Goal: Navigation & Orientation: Find specific page/section

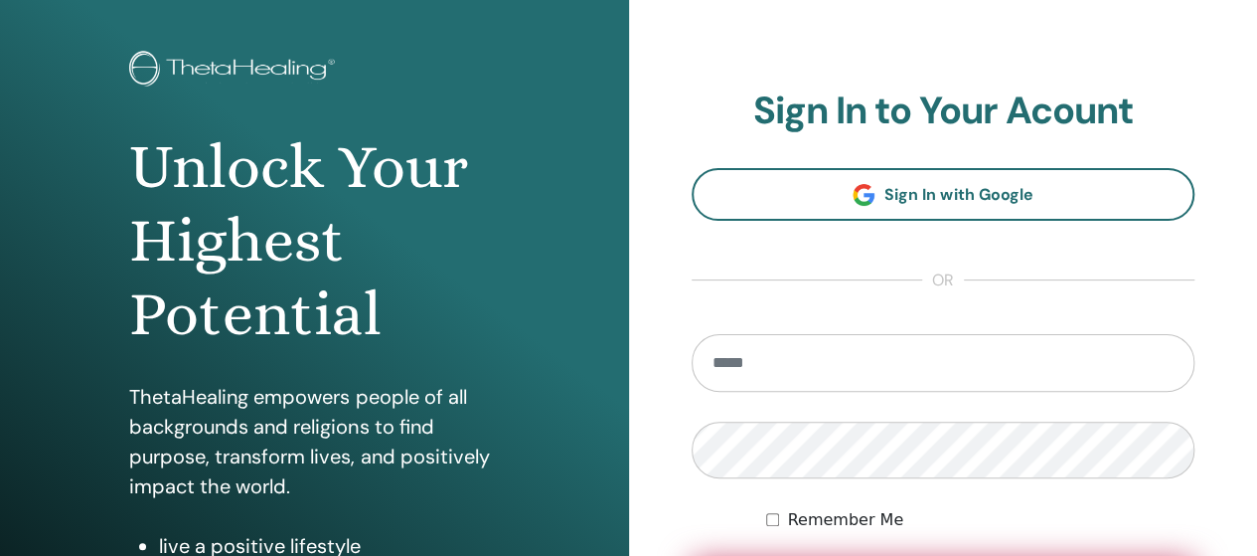
scroll to position [199, 0]
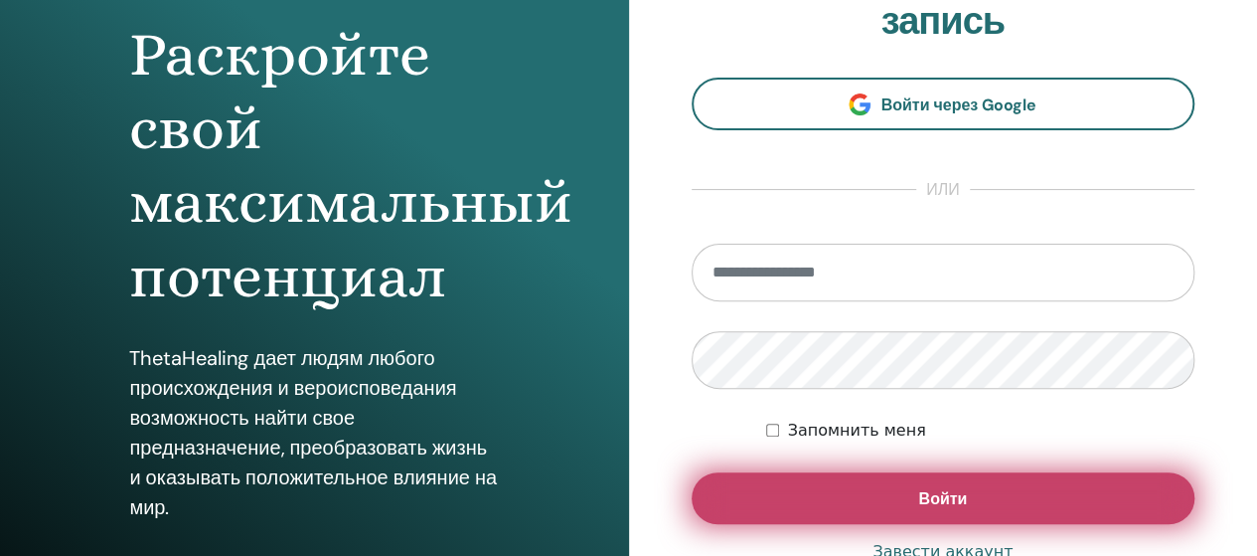
type input "**********"
click at [948, 500] on font "Войти" at bounding box center [942, 498] width 49 height 21
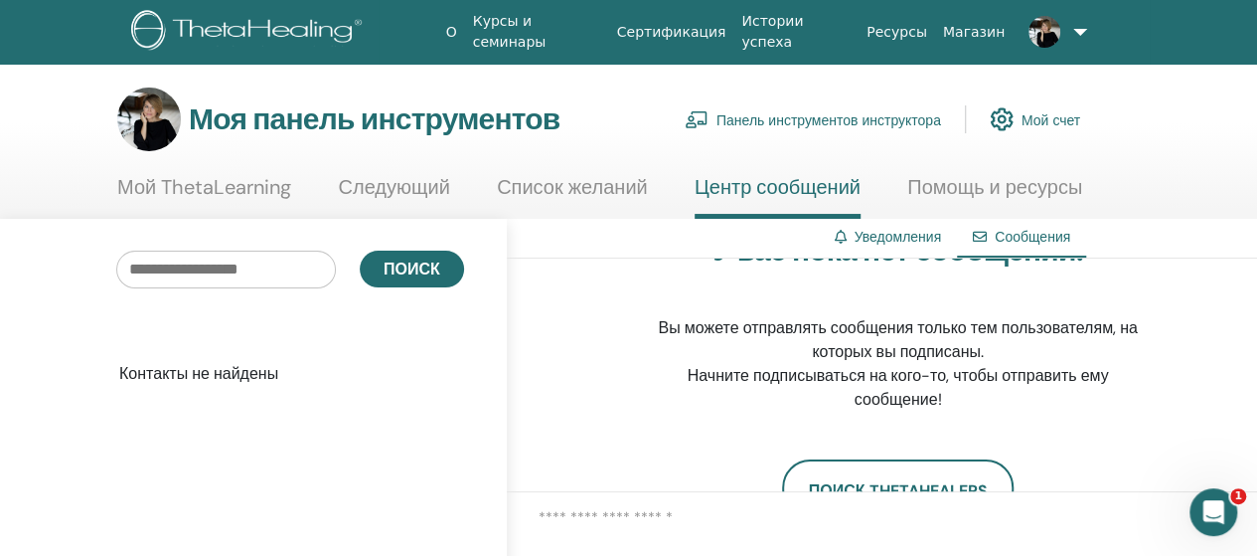
scroll to position [99, 0]
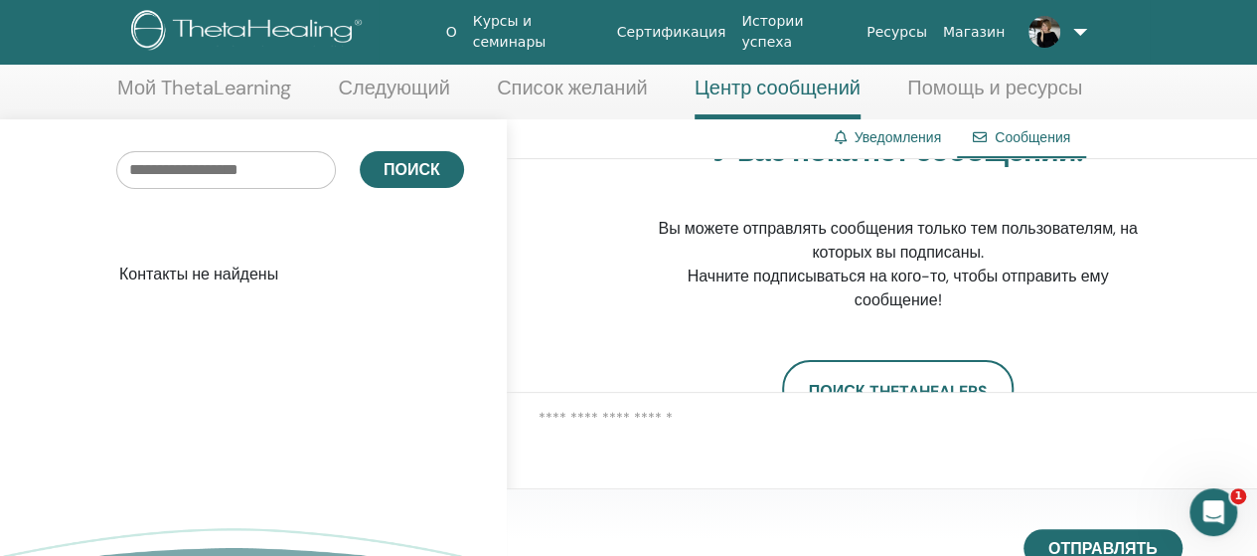
click at [1038, 31] on img at bounding box center [1045, 32] width 32 height 32
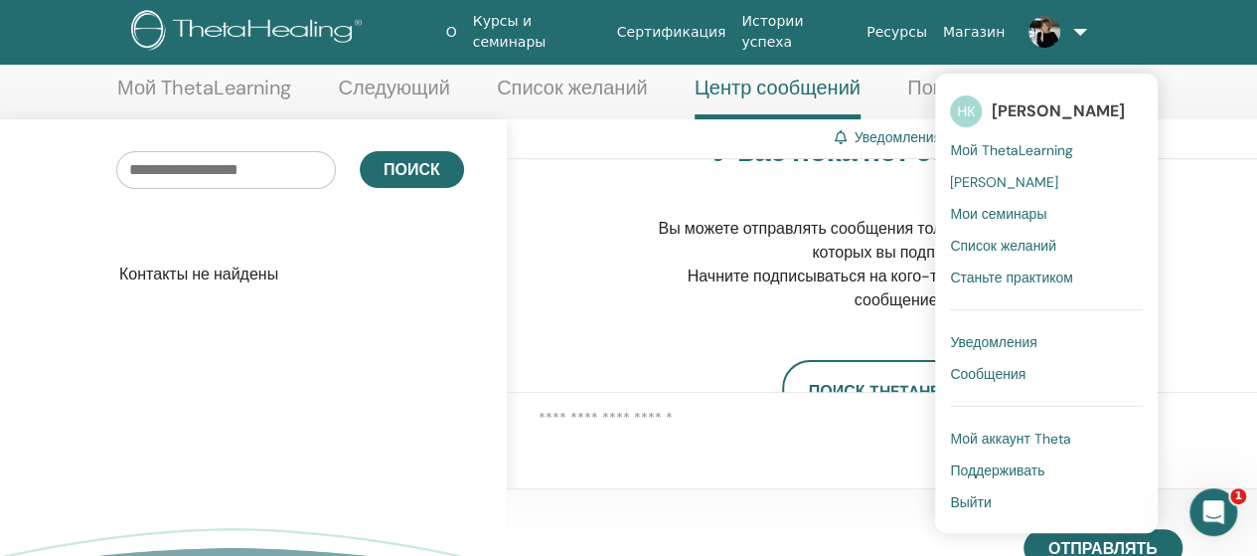
click at [1014, 180] on font "Мои ТетаХилеры" at bounding box center [1004, 182] width 108 height 18
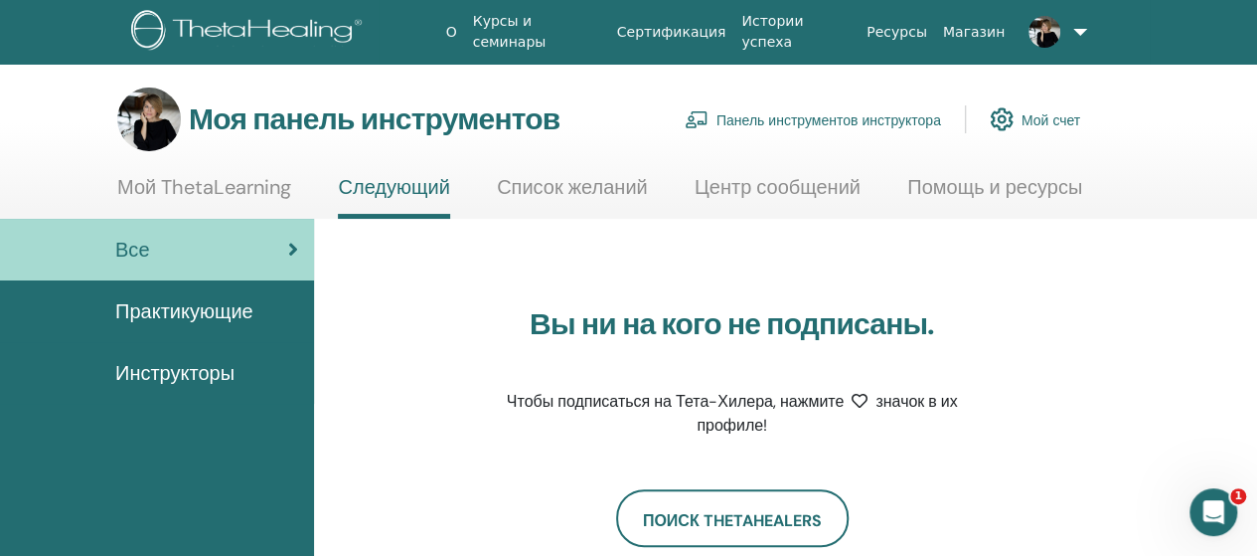
click at [1040, 28] on img at bounding box center [1045, 32] width 32 height 32
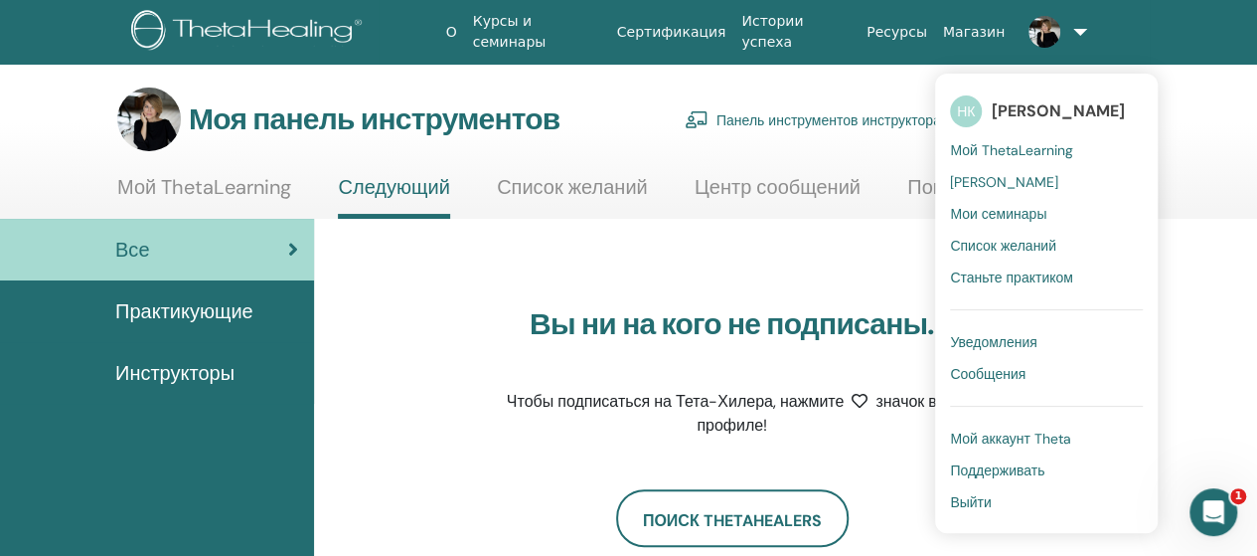
click at [986, 438] on font "Мой аккаунт Theta" at bounding box center [1010, 438] width 121 height 18
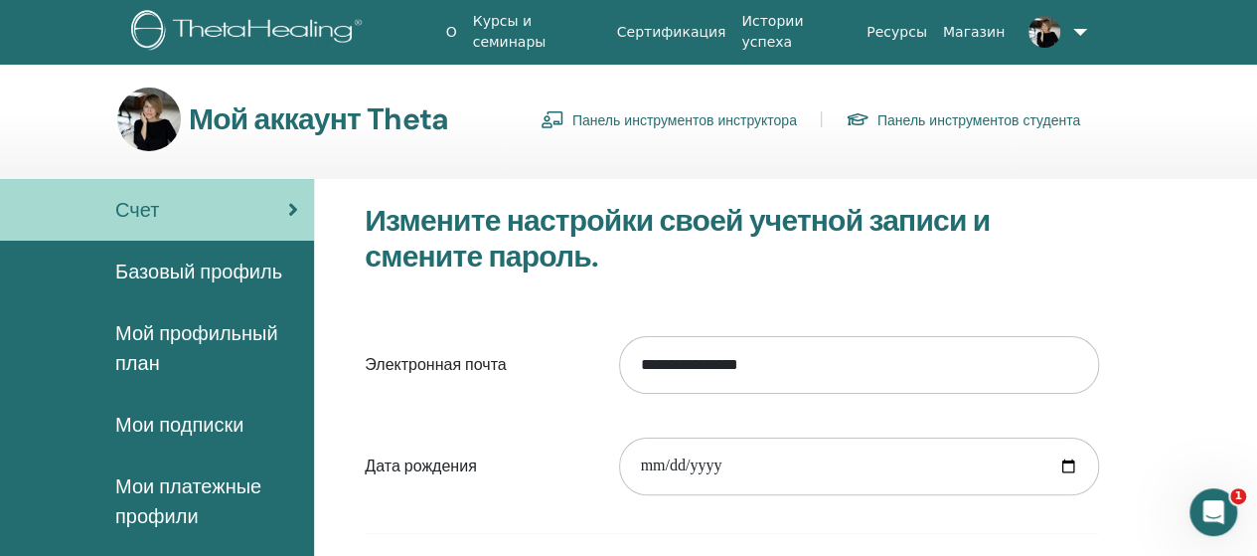
click at [183, 266] on font "Базовый профиль" at bounding box center [198, 271] width 167 height 26
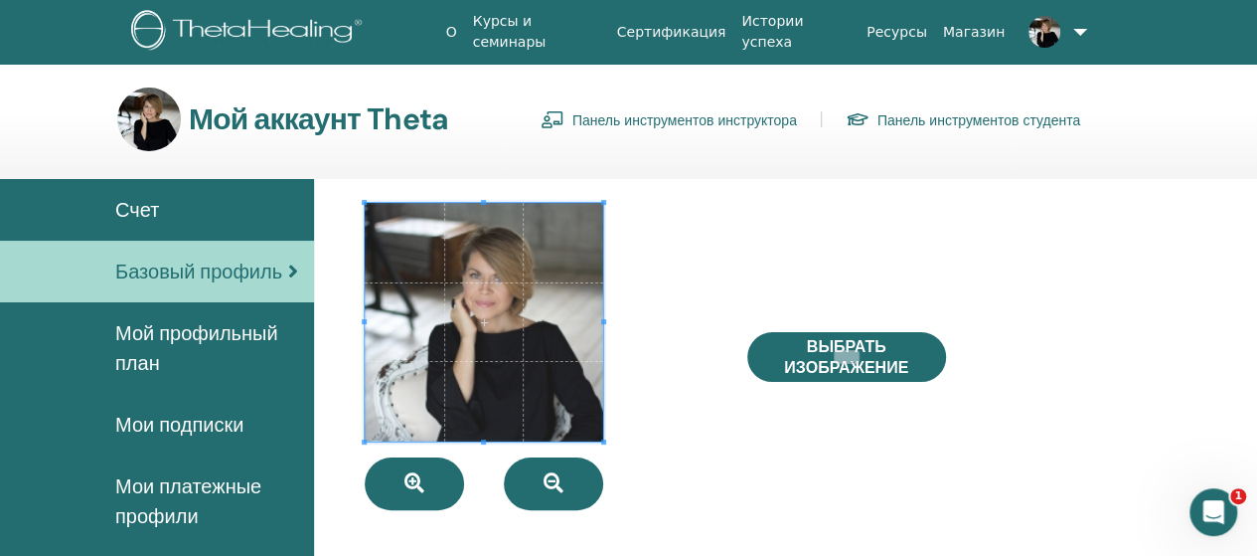
click at [1010, 125] on font "Панель инструментов студента" at bounding box center [979, 120] width 203 height 18
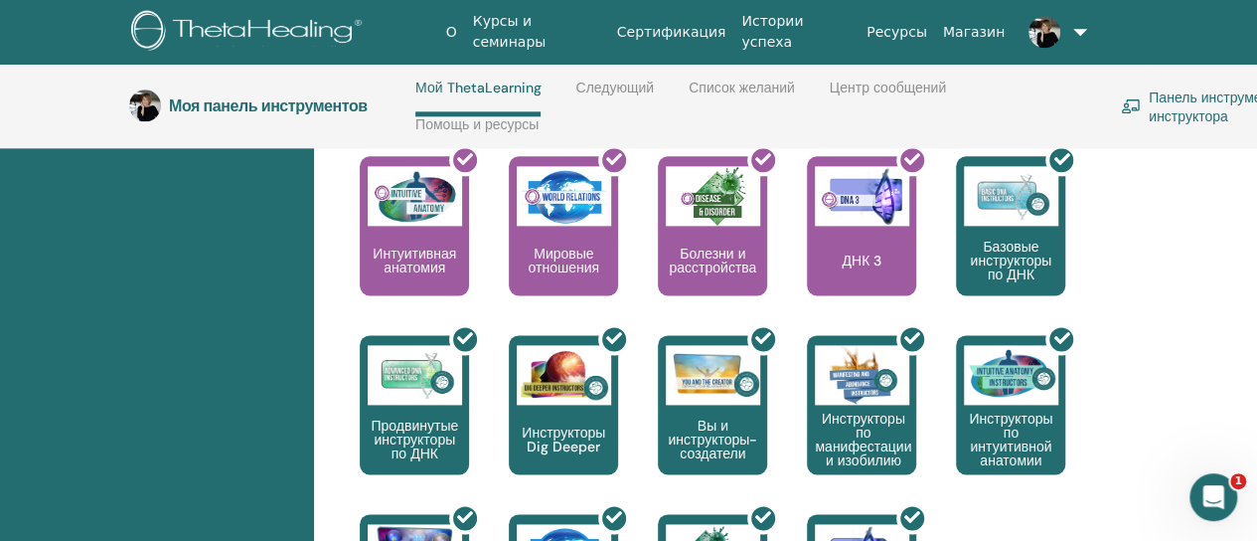
scroll to position [1177, 0]
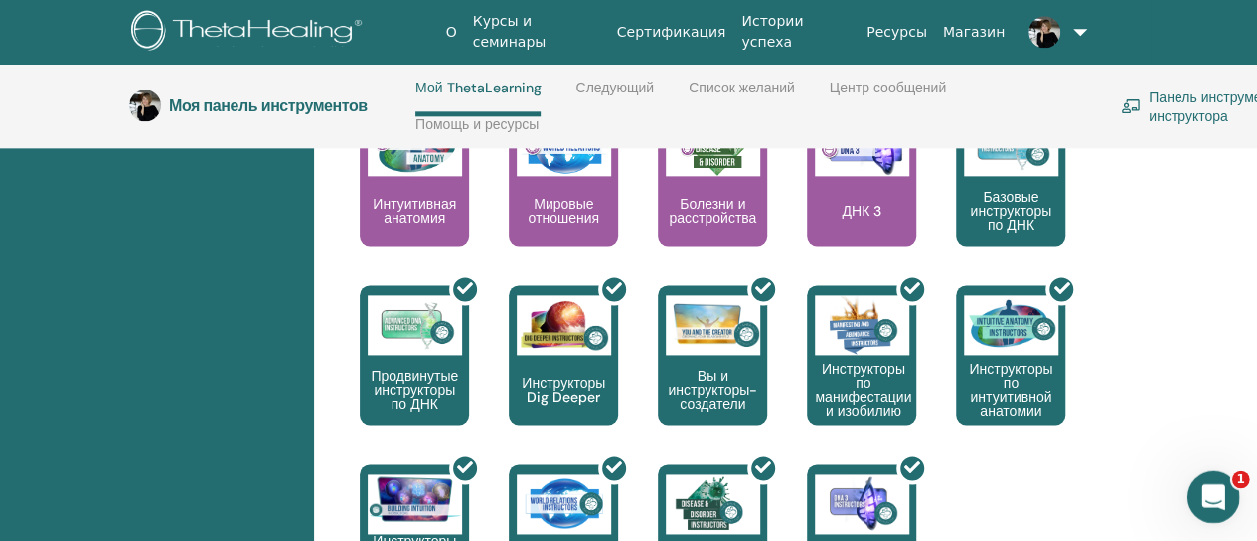
click at [1207, 492] on icon "Открыть офис сообщений Домофон" at bounding box center [1211, 494] width 33 height 33
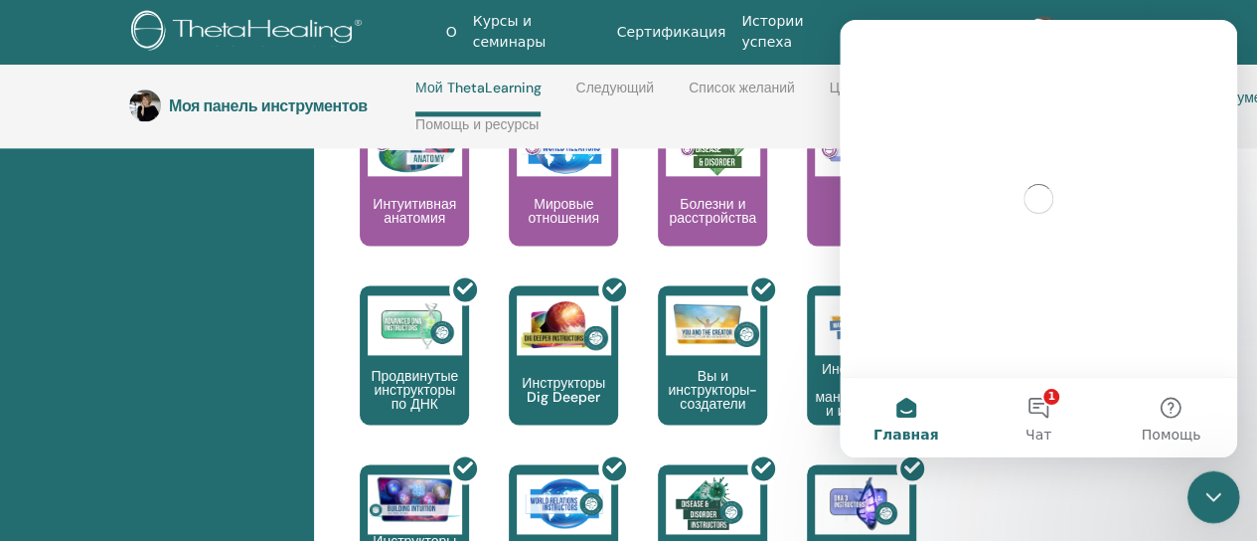
scroll to position [0, 0]
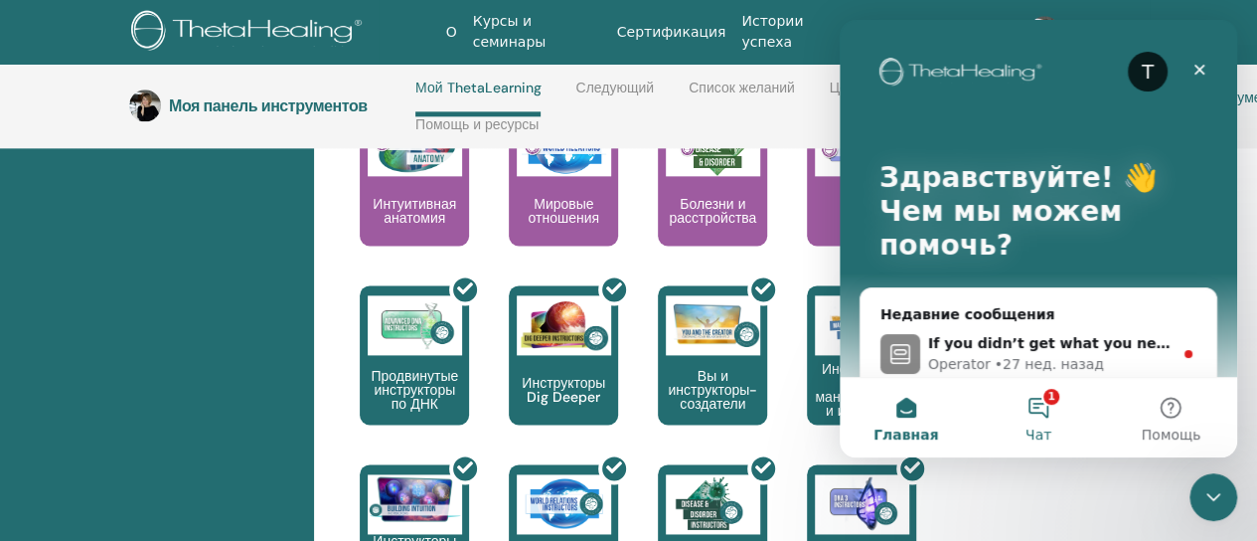
click at [1044, 402] on button "1 Чат" at bounding box center [1038, 418] width 132 height 80
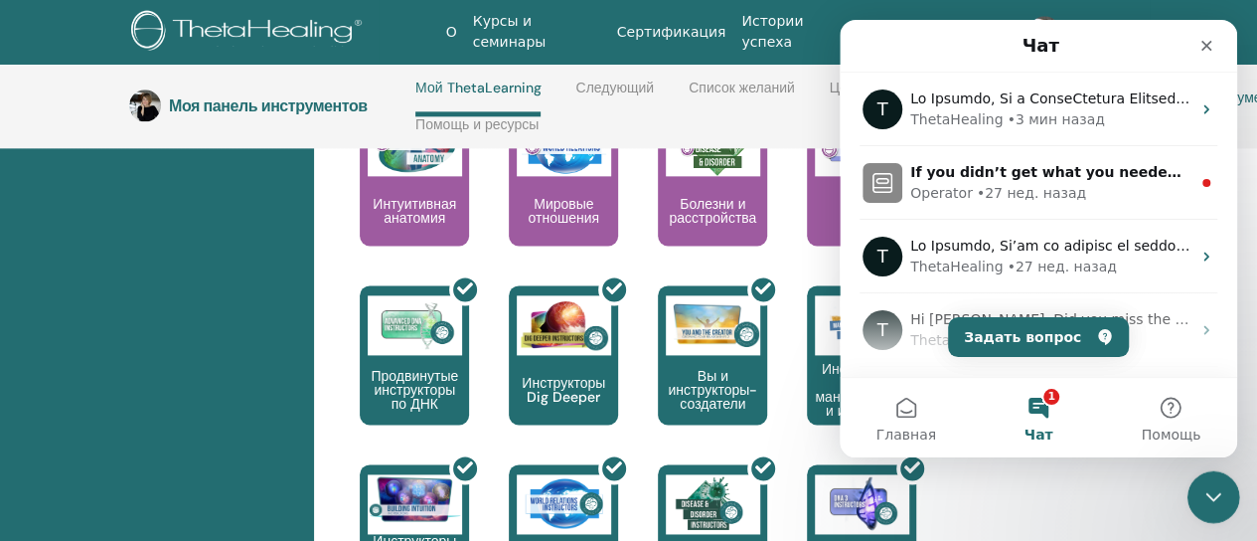
click at [1211, 490] on icon "Закрыть службу сообщений Intercom" at bounding box center [1211, 494] width 24 height 24
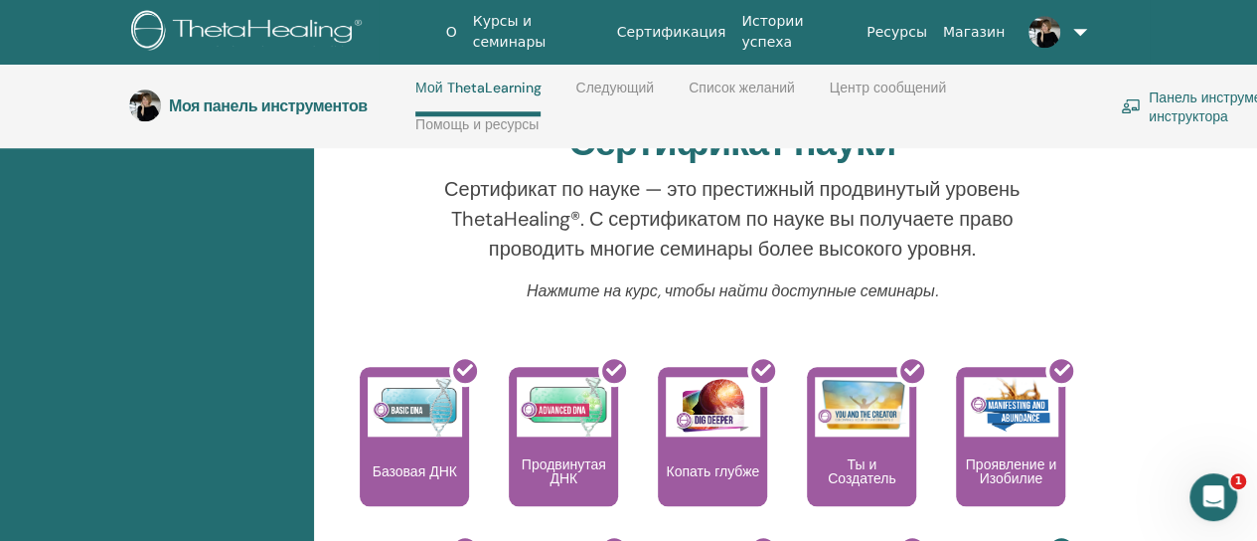
scroll to position [680, 0]
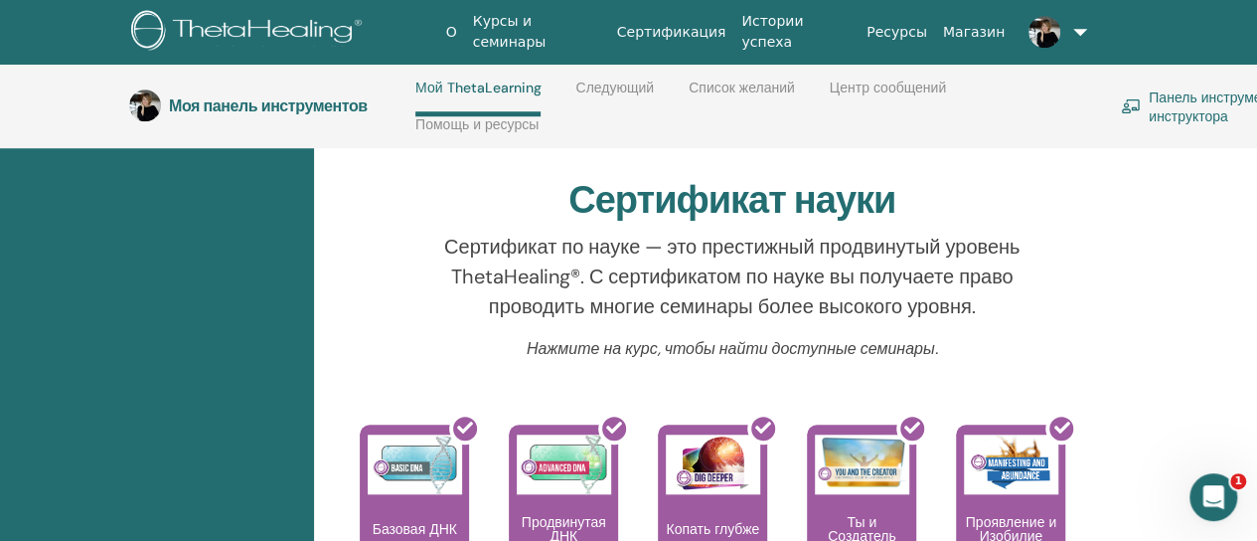
click at [1040, 38] on img at bounding box center [1045, 32] width 32 height 32
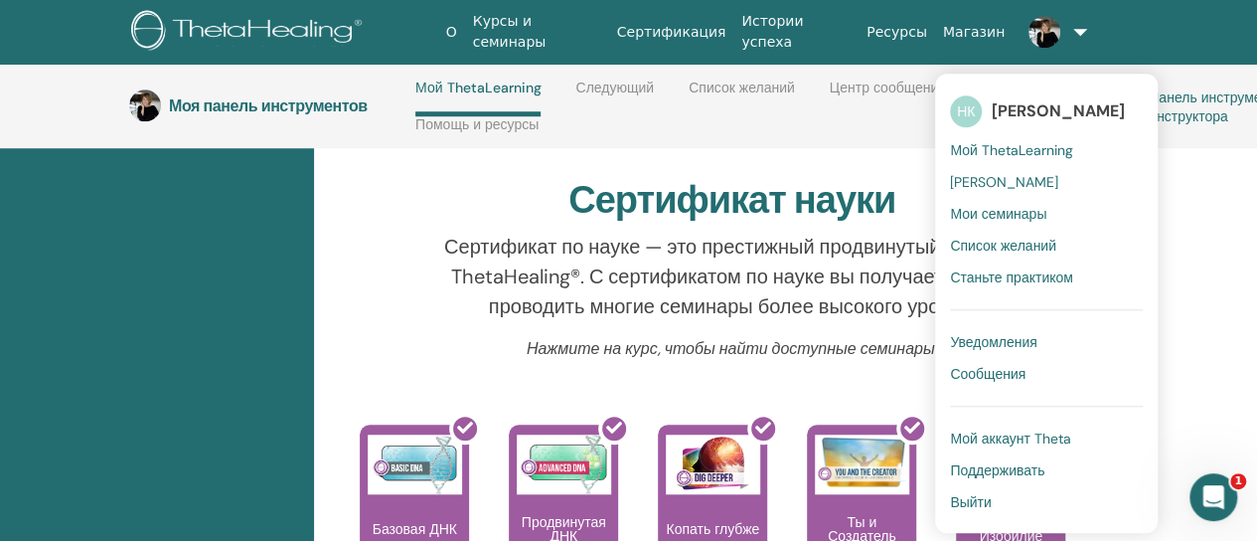
click at [1075, 28] on link at bounding box center [1052, 32] width 78 height 64
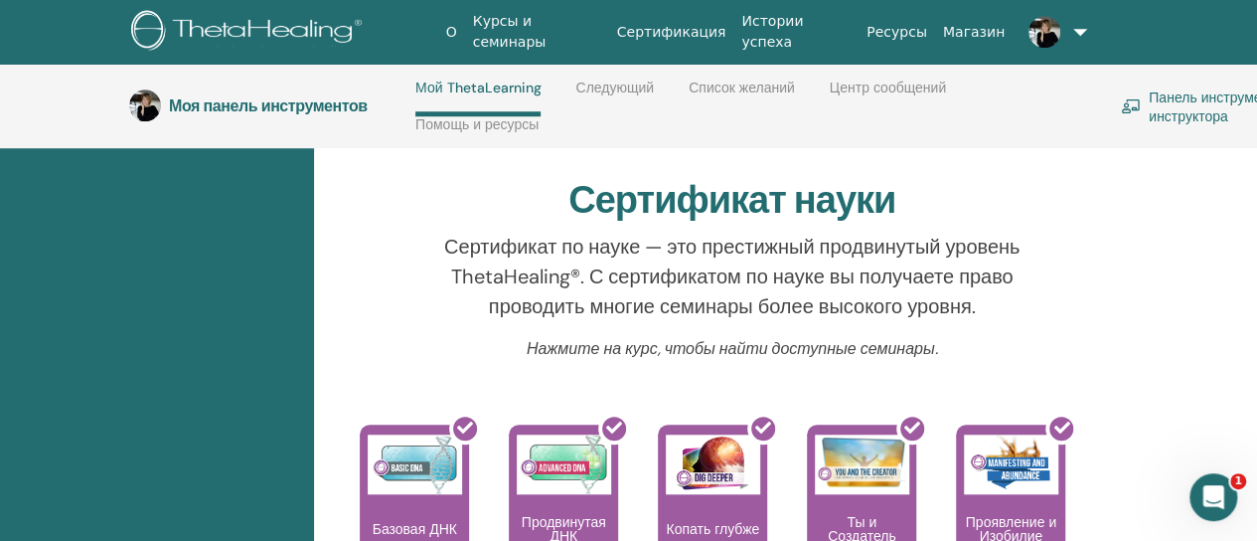
click at [1183, 108] on font "Панель инструментов инструктора" at bounding box center [1219, 105] width 141 height 37
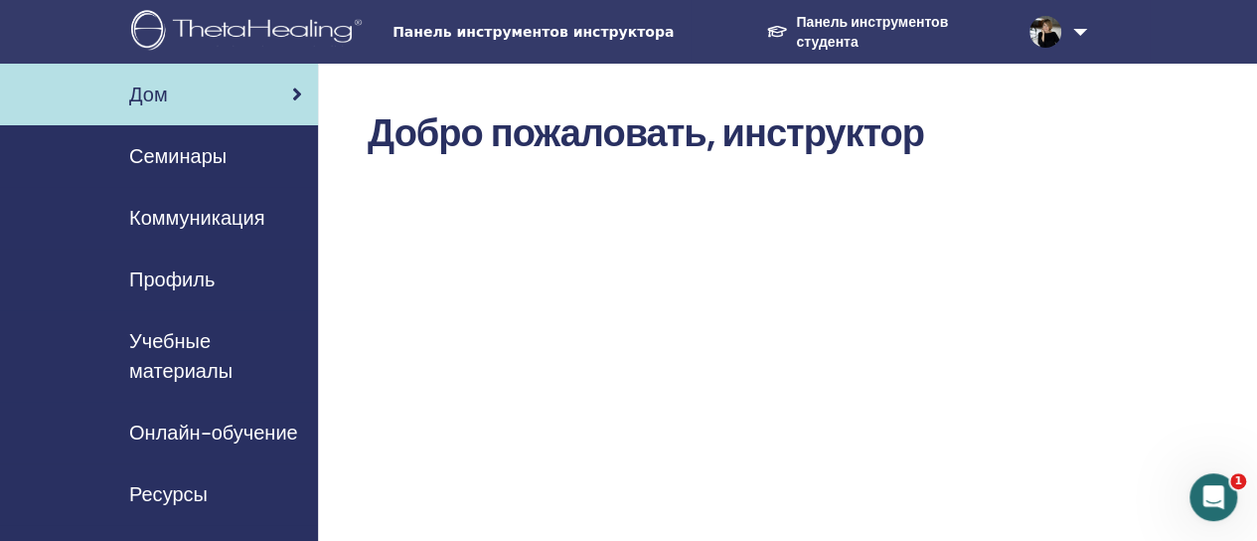
click at [182, 363] on font "Учебные материалы" at bounding box center [180, 356] width 103 height 56
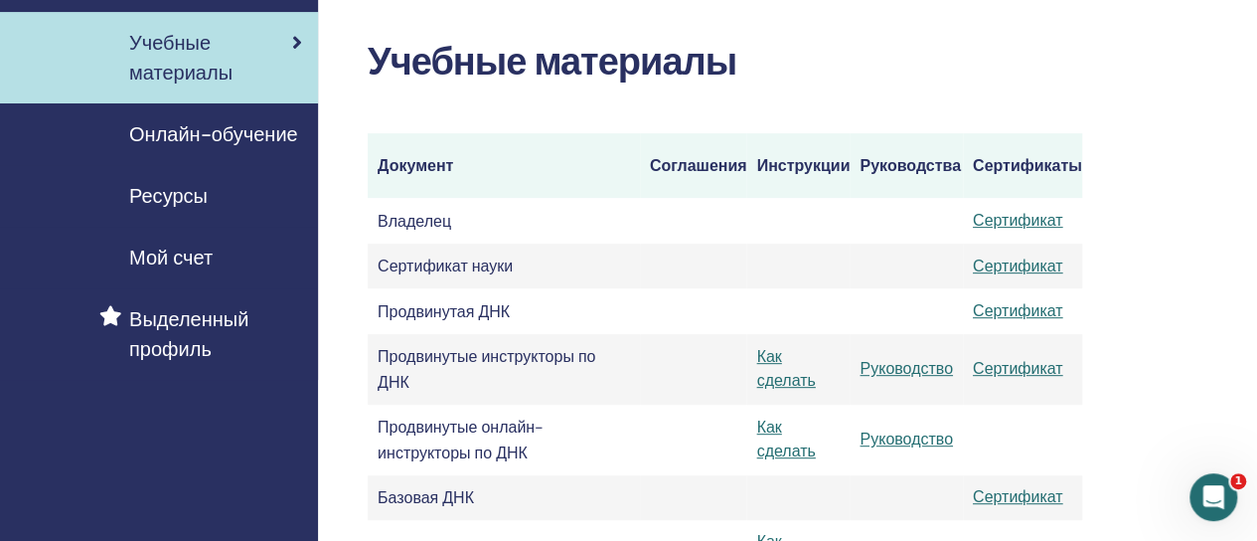
scroll to position [199, 0]
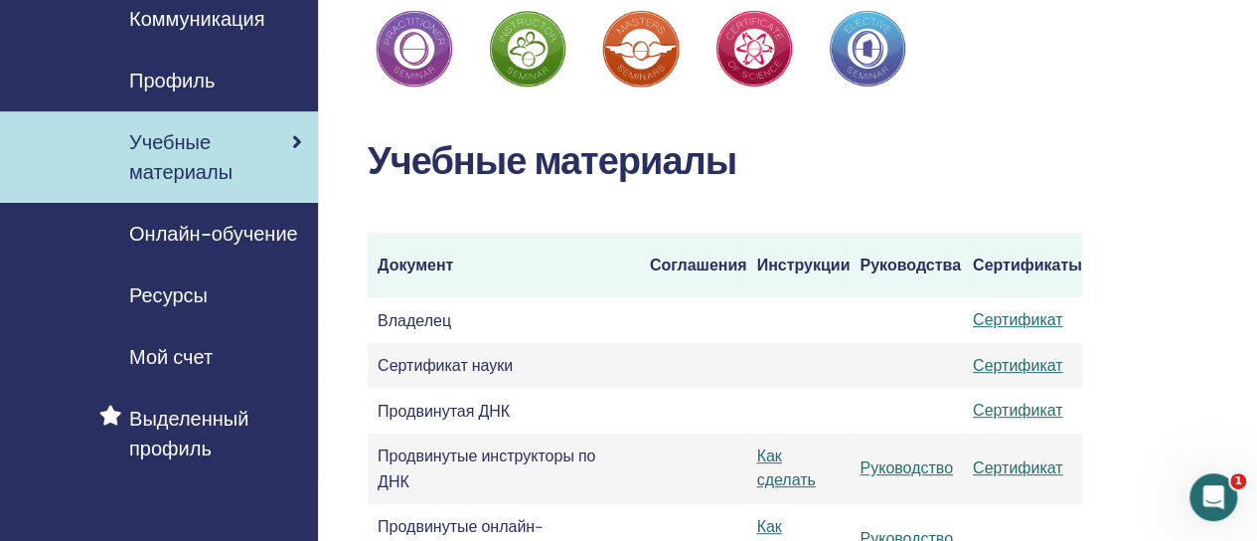
click at [194, 81] on font "Профиль" at bounding box center [171, 81] width 85 height 26
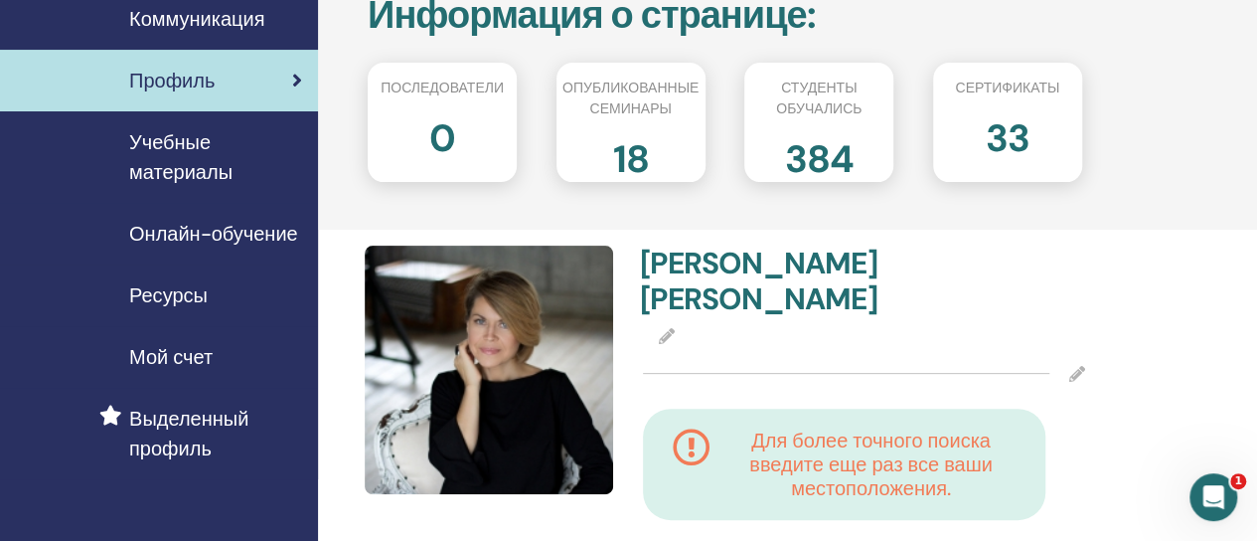
scroll to position [99, 0]
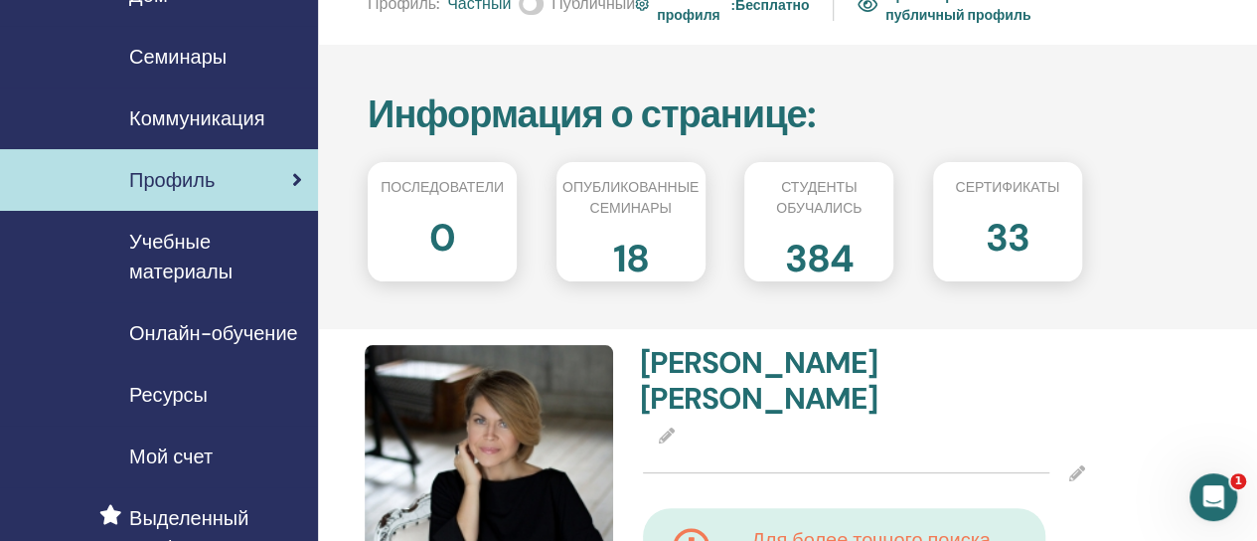
click at [195, 263] on font "Учебные материалы" at bounding box center [180, 257] width 103 height 56
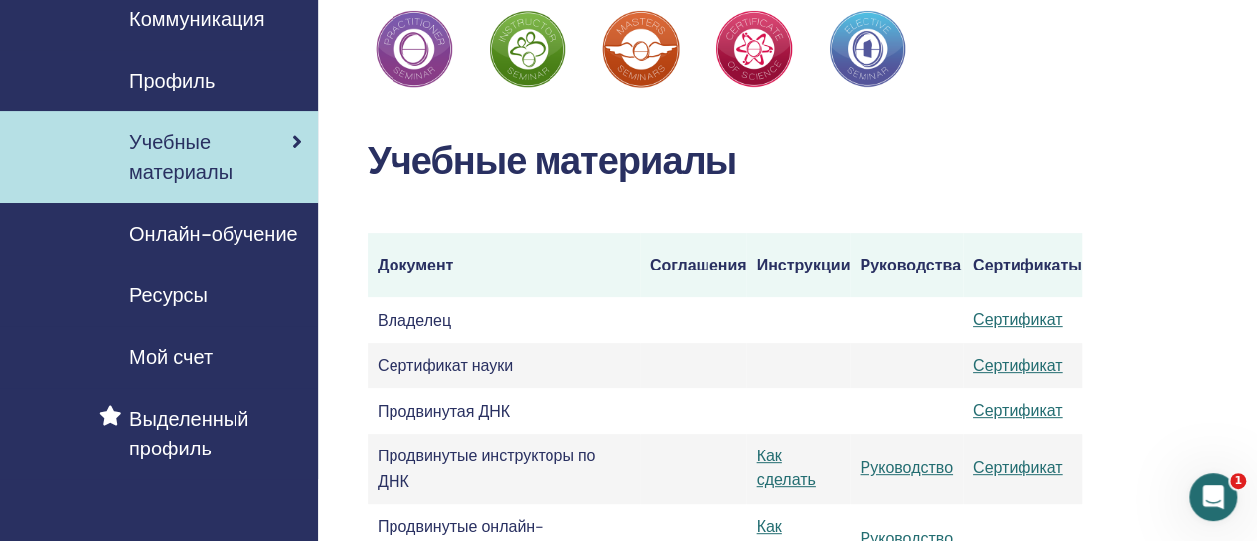
scroll to position [298, 0]
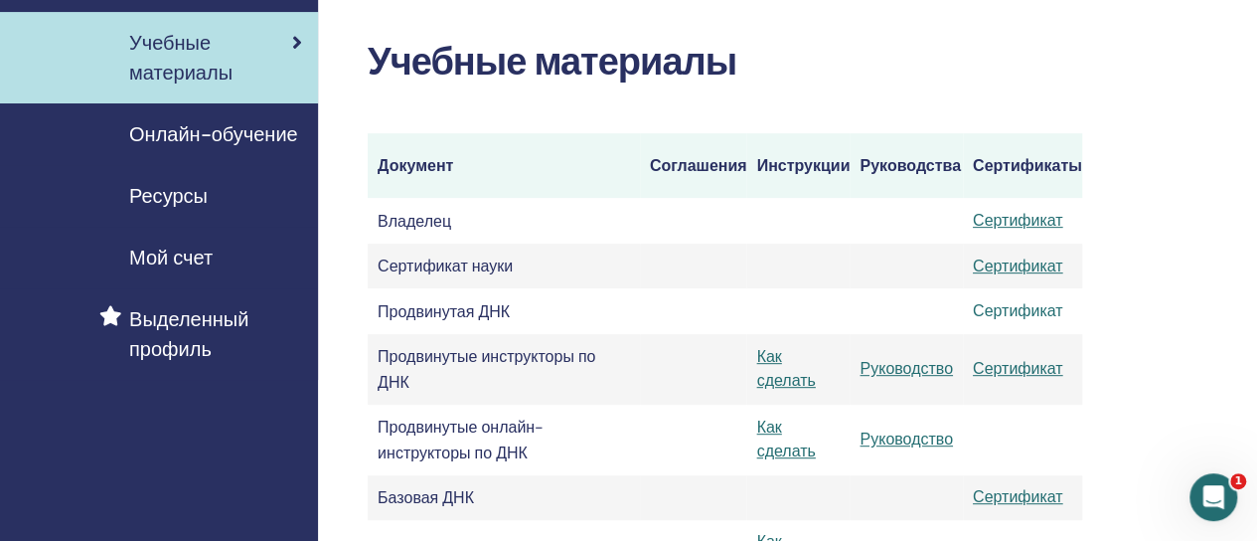
click at [1031, 315] on font "Сертификат" at bounding box center [1018, 310] width 90 height 21
click at [191, 255] on font "Мой счет" at bounding box center [170, 258] width 83 height 26
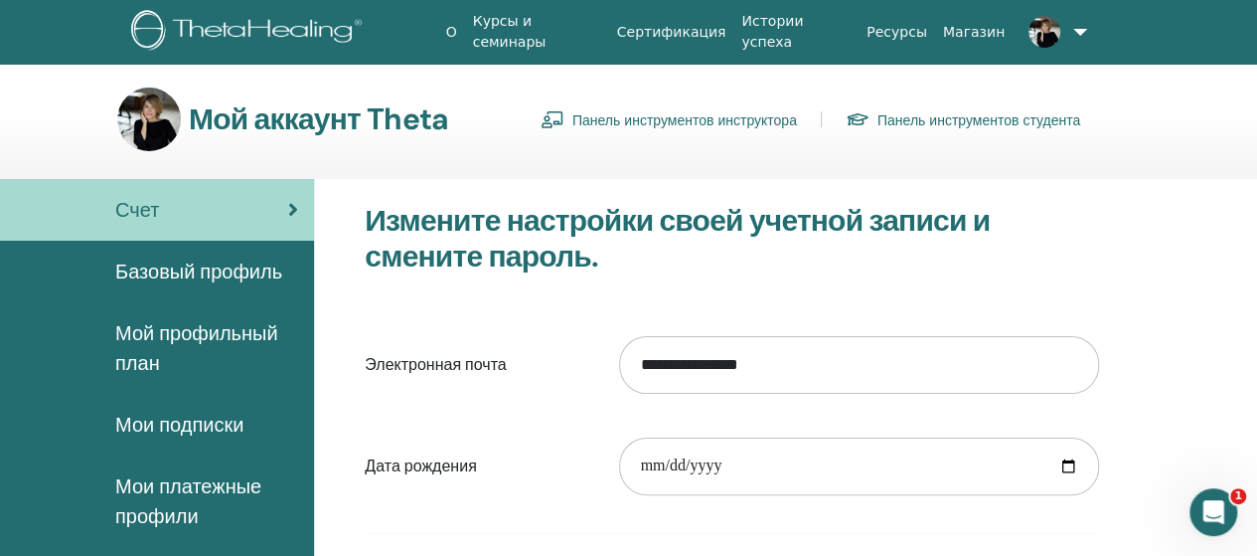
click at [151, 274] on font "Базовый профиль" at bounding box center [198, 271] width 167 height 26
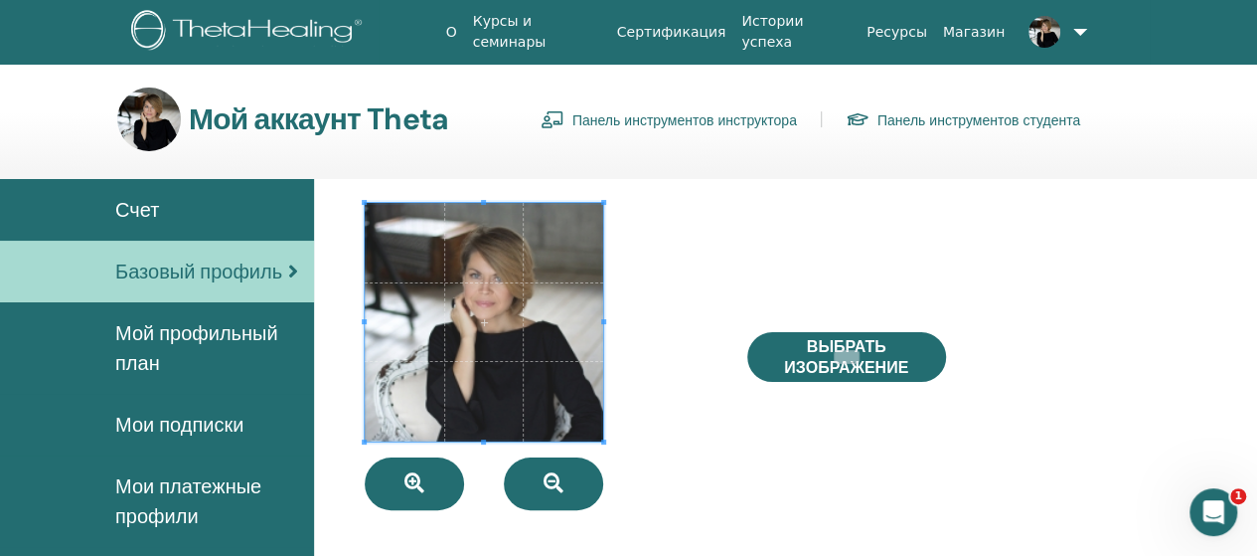
click at [676, 125] on font "Панель инструментов инструктора" at bounding box center [685, 120] width 225 height 18
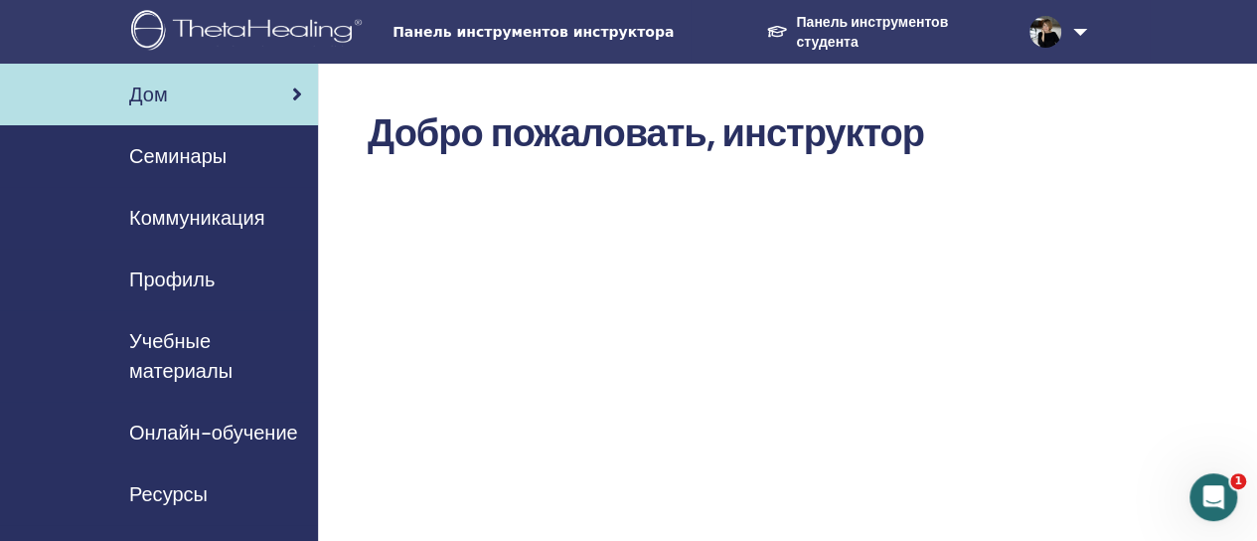
click at [859, 33] on font "Панель инструментов студента" at bounding box center [896, 31] width 201 height 39
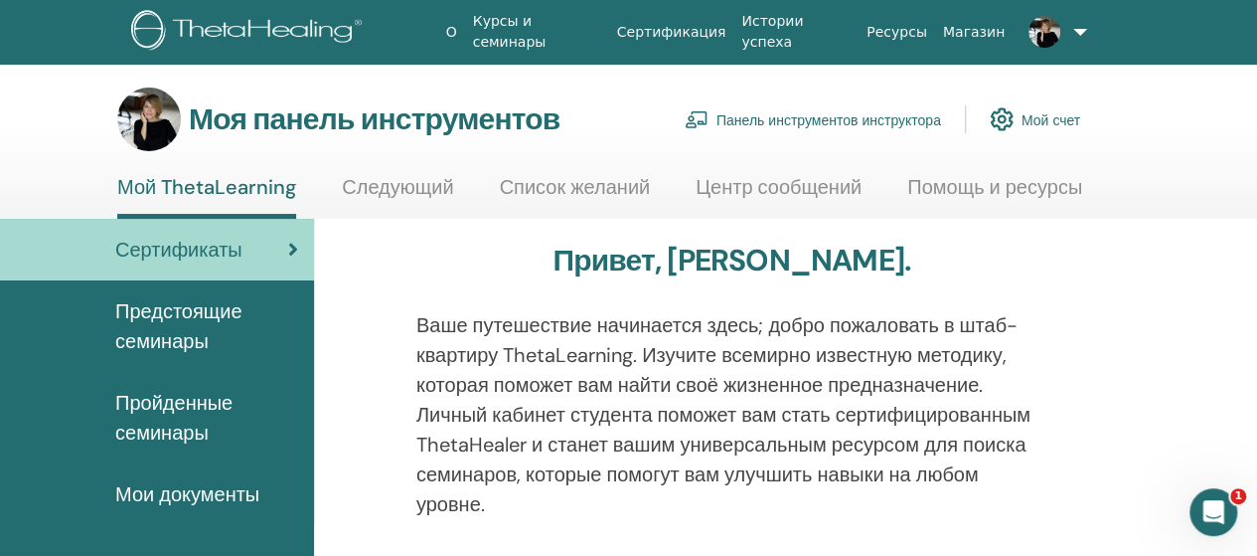
click at [1035, 31] on img at bounding box center [1045, 32] width 32 height 32
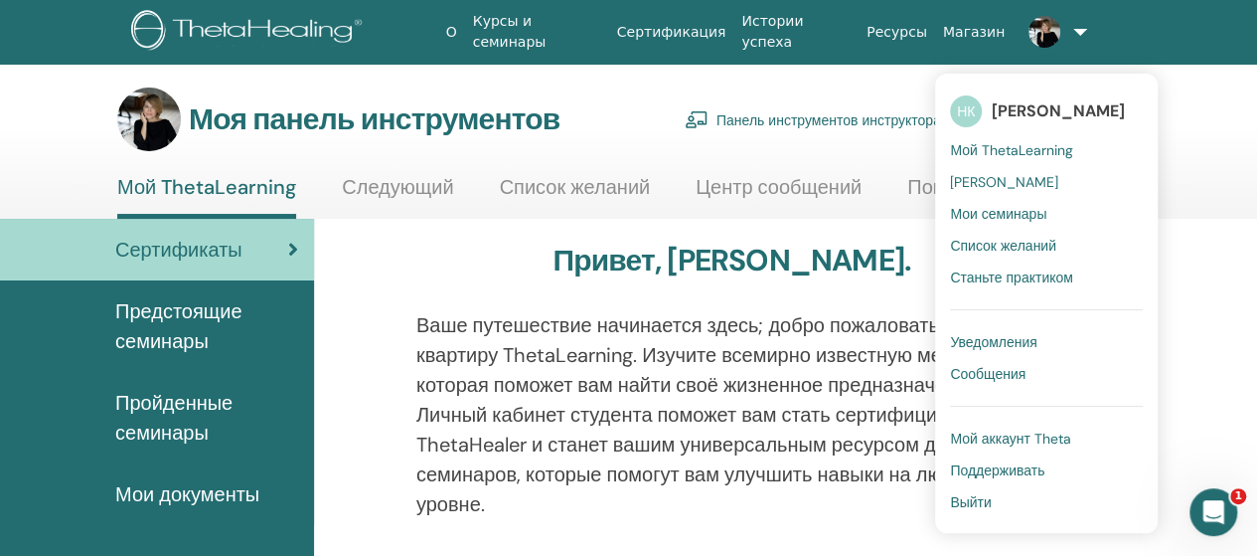
click at [982, 209] on font "Мои семинары" at bounding box center [998, 214] width 96 height 18
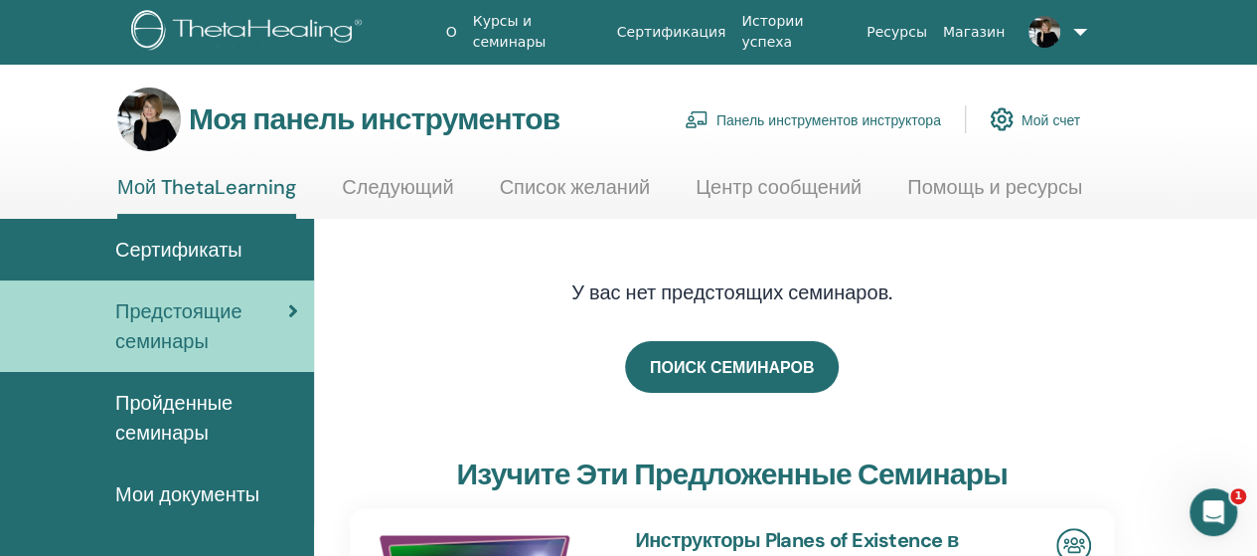
scroll to position [99, 0]
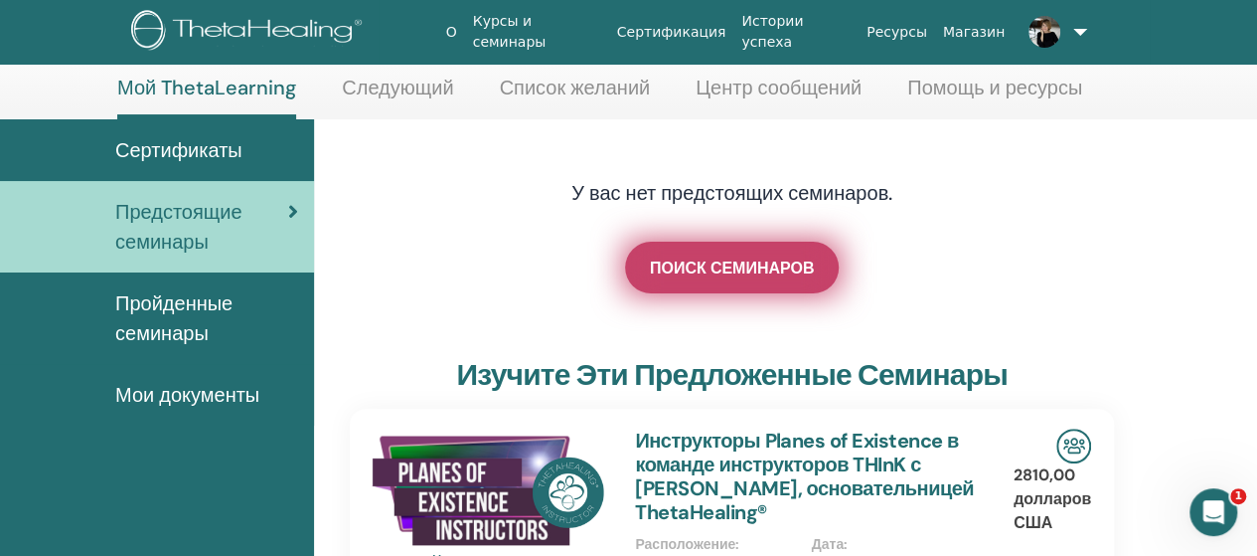
click at [743, 269] on font "ПОИСК СЕМИНАРОВ" at bounding box center [732, 267] width 164 height 21
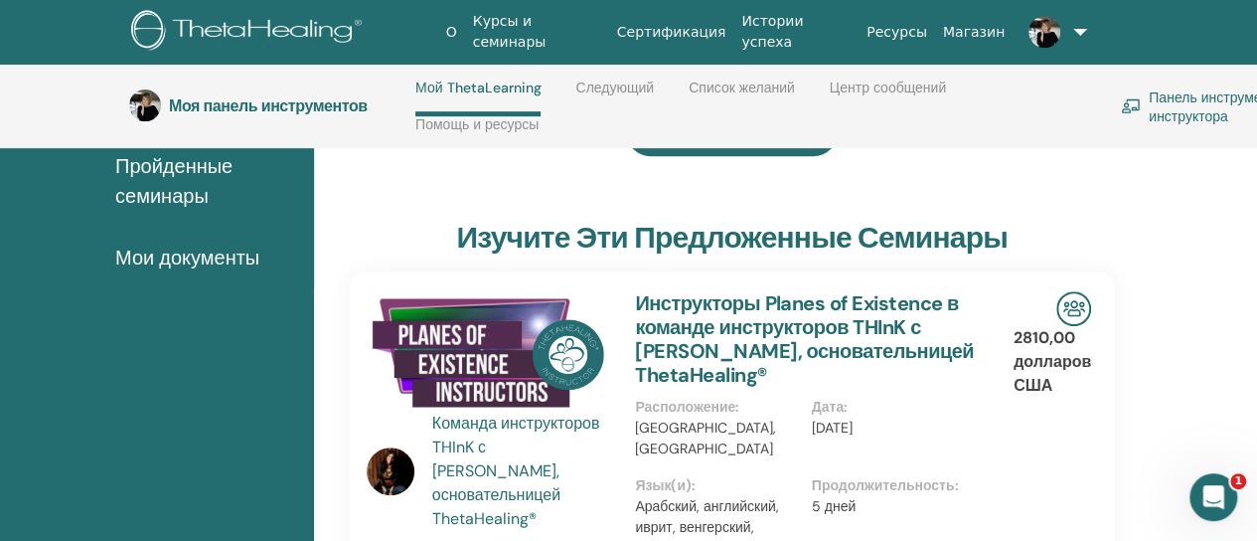
scroll to position [382, 0]
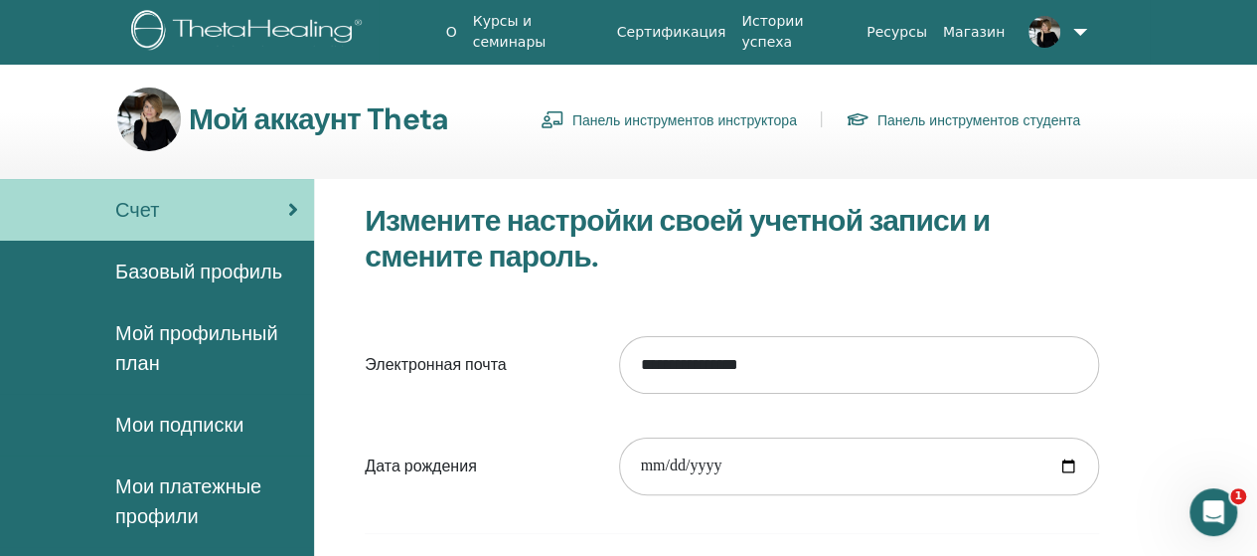
click at [1044, 25] on img at bounding box center [1045, 32] width 32 height 32
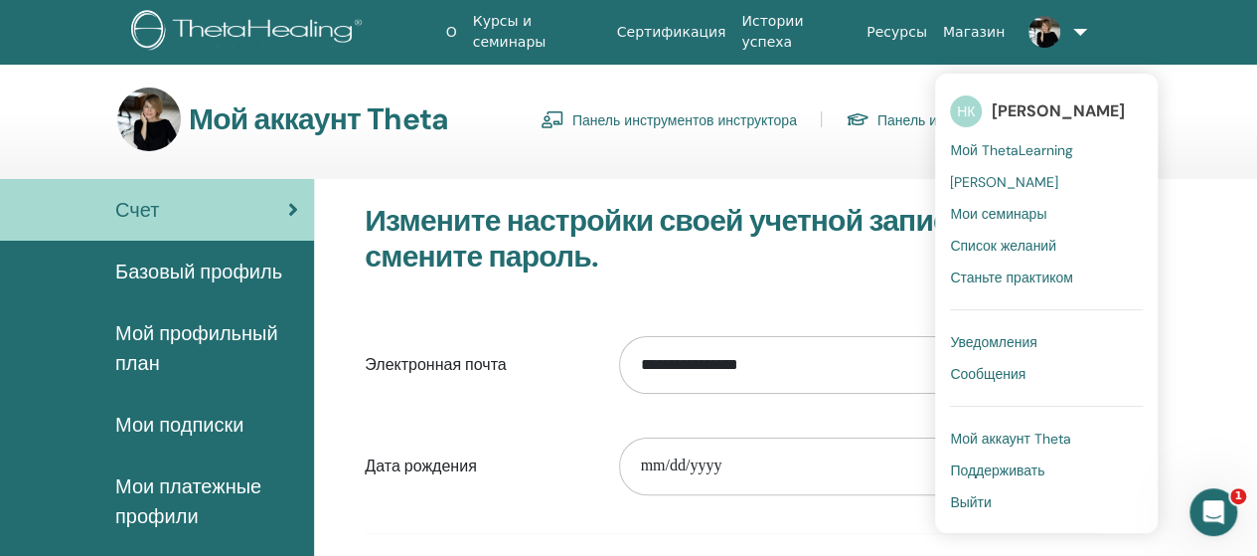
click at [1022, 242] on font "Список желаний" at bounding box center [1003, 246] width 106 height 18
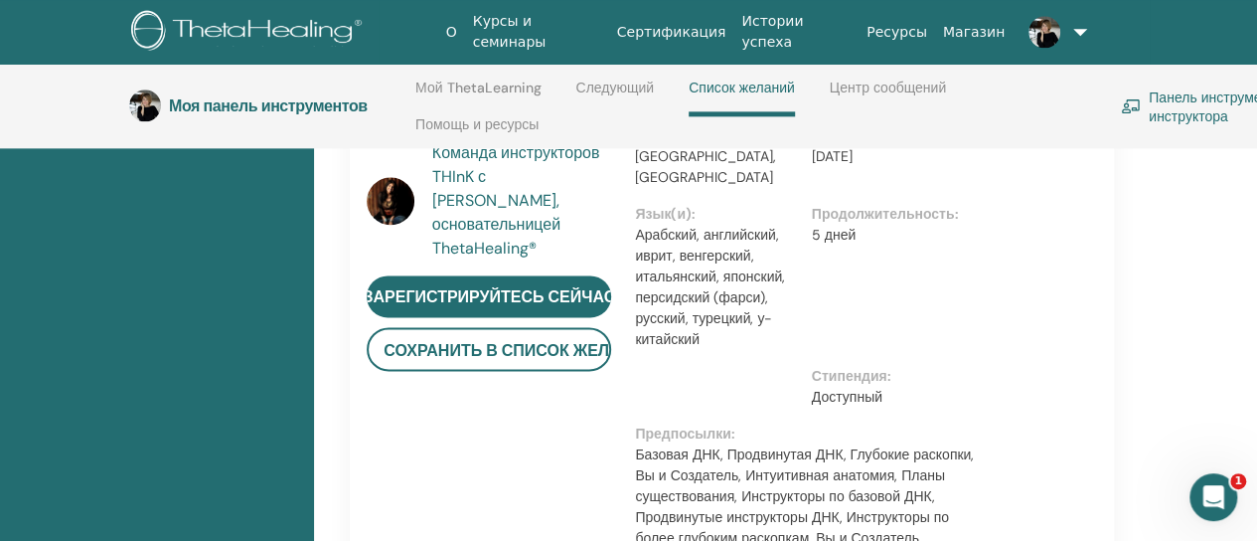
scroll to position [1177, 0]
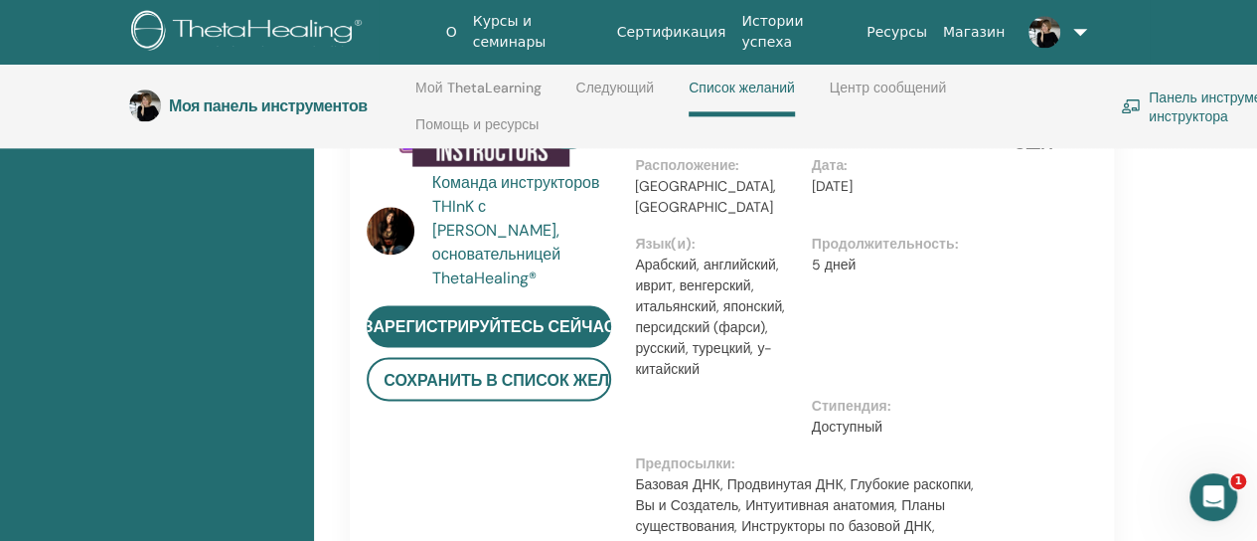
click at [858, 417] on font "Доступный" at bounding box center [847, 426] width 71 height 18
